Goal: Information Seeking & Learning: Check status

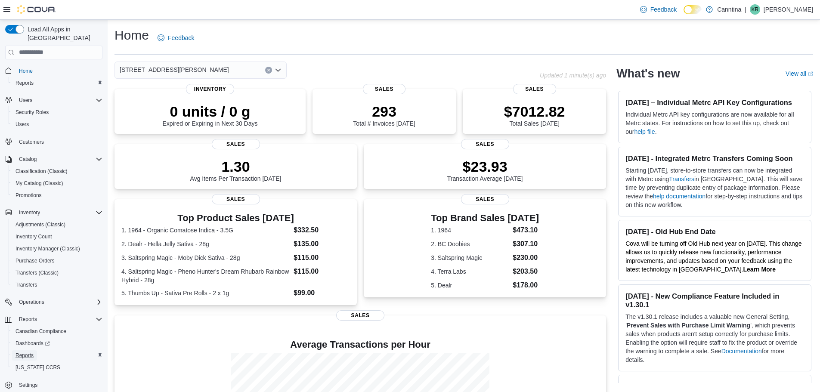
click at [28, 352] on span "Reports" at bounding box center [24, 355] width 18 height 7
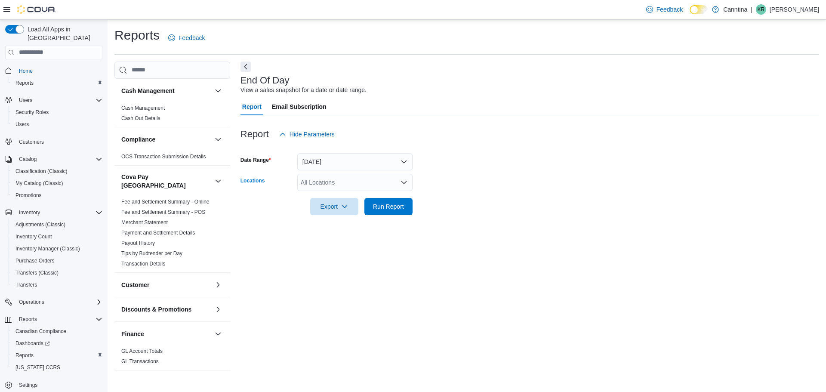
click at [340, 185] on div "All Locations" at bounding box center [354, 182] width 115 height 17
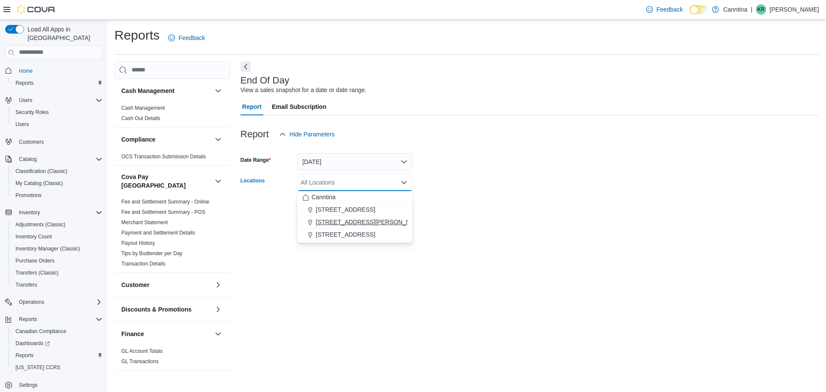
click at [336, 222] on span "[STREET_ADDRESS][PERSON_NAME]" at bounding box center [370, 222] width 109 height 9
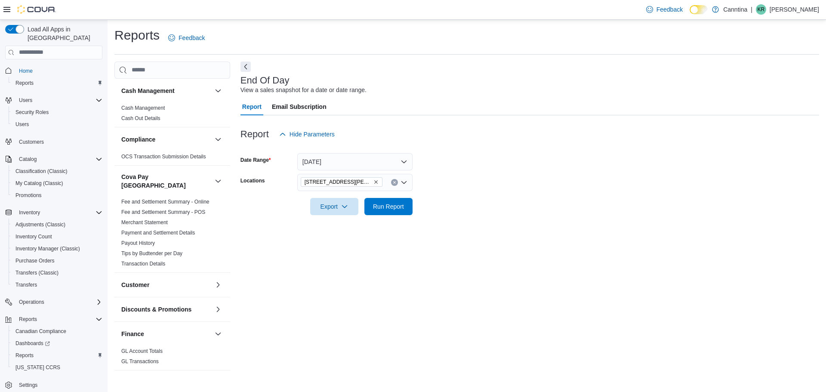
click at [452, 220] on div at bounding box center [530, 220] width 579 height 10
click at [404, 203] on span "Run Report" at bounding box center [388, 206] width 31 height 9
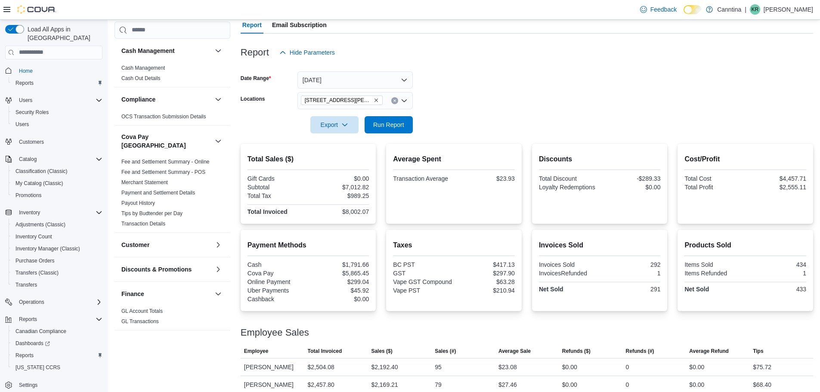
scroll to position [164, 0]
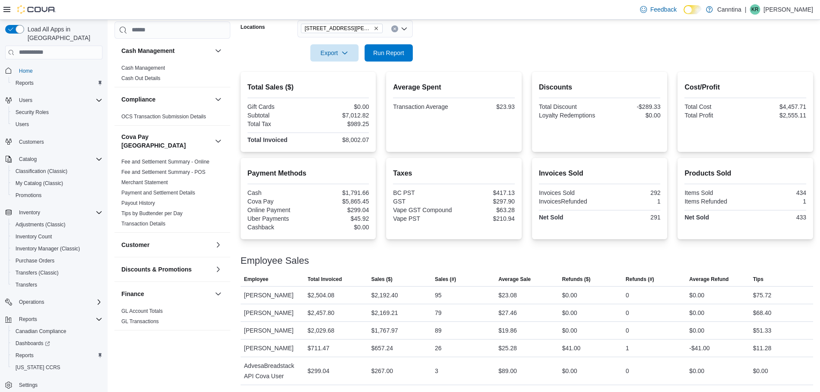
click at [361, 24] on div "[STREET_ADDRESS][PERSON_NAME]" at bounding box center [354, 28] width 115 height 17
click at [574, 62] on div at bounding box center [527, 67] width 572 height 10
click at [401, 48] on span "Run Report" at bounding box center [388, 52] width 31 height 9
click at [473, 288] on div "95" at bounding box center [463, 295] width 64 height 17
drag, startPoint x: 384, startPoint y: 36, endPoint x: 319, endPoint y: 5, distance: 71.8
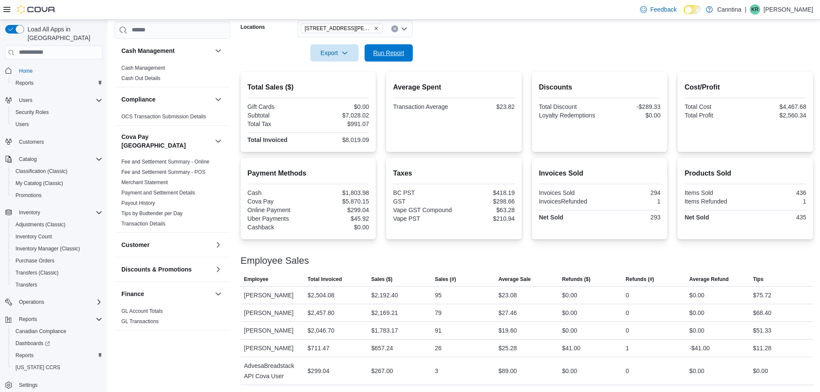
click at [384, 44] on span "Run Report" at bounding box center [389, 52] width 38 height 17
click at [390, 62] on div at bounding box center [527, 67] width 572 height 10
click at [391, 48] on span "Run Report" at bounding box center [388, 52] width 31 height 9
drag, startPoint x: 568, startPoint y: 37, endPoint x: 570, endPoint y: -46, distance: 83.5
click at [570, 0] on html "Feedback Dark Mode Canntina | KR [PERSON_NAME] Load All Apps in New Hub Home Re…" at bounding box center [410, 42] width 820 height 392
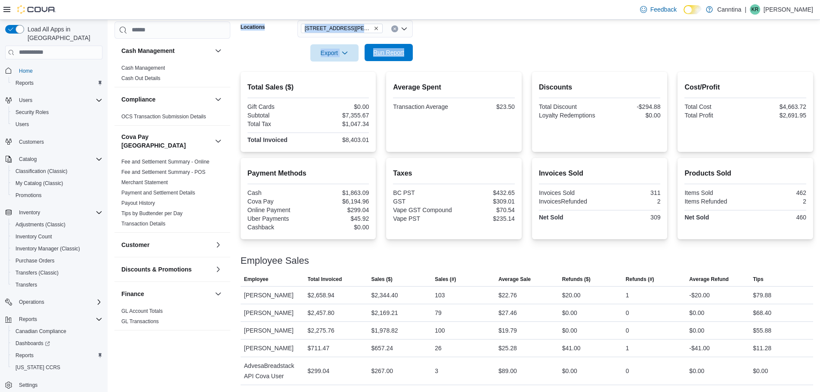
click at [379, 48] on span "Run Report" at bounding box center [388, 52] width 31 height 9
click at [400, 44] on span "Run Report" at bounding box center [389, 52] width 38 height 17
